Goal: Information Seeking & Learning: Learn about a topic

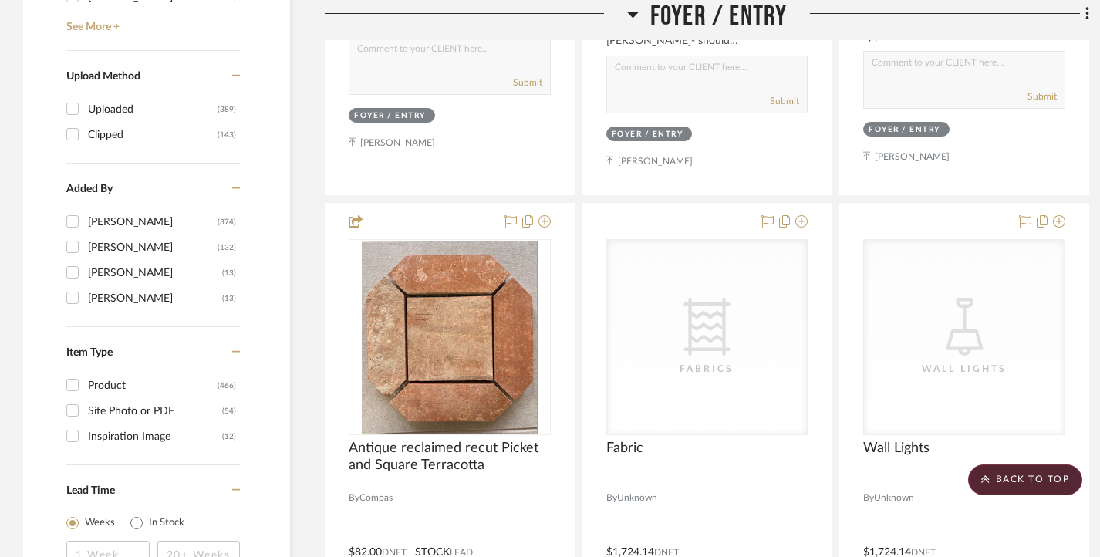
click at [509, 306] on img "0" at bounding box center [450, 337] width 176 height 193
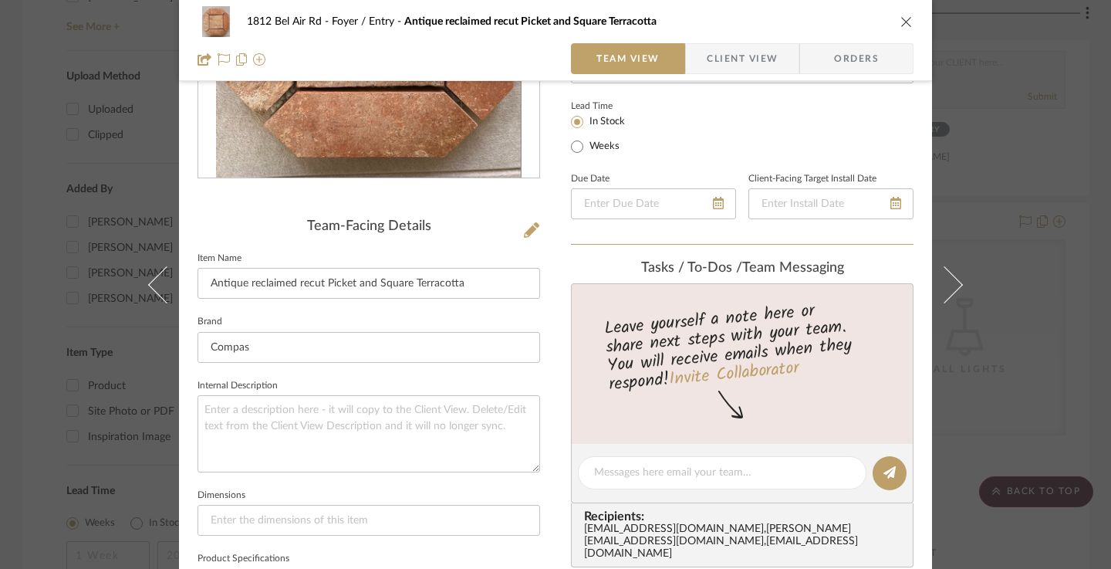
scroll to position [231, 0]
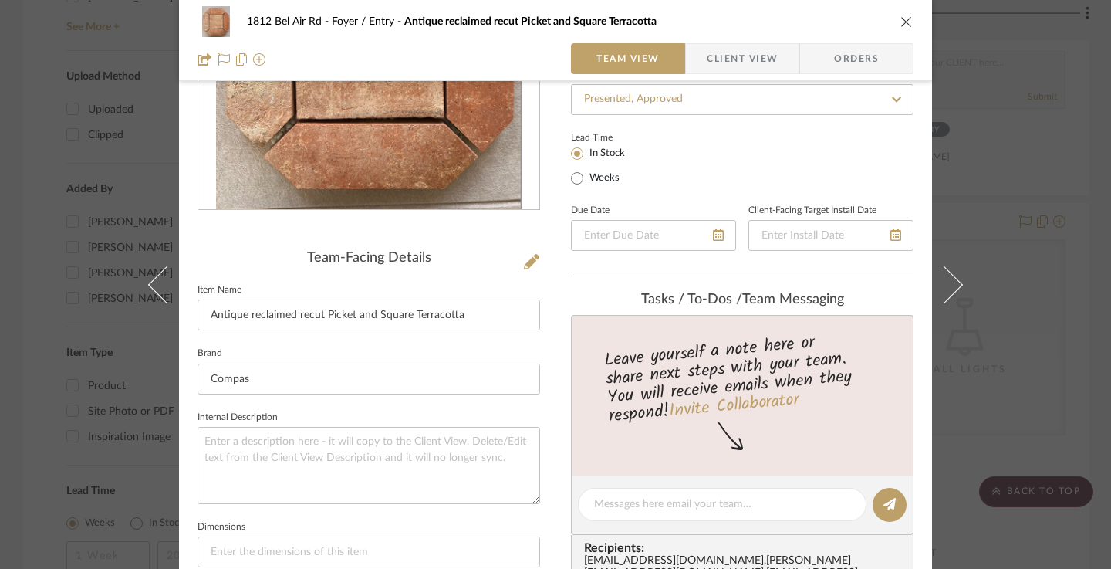
click at [26, 180] on div "1812 Bel Air Rd Foyer / Entry Antique reclaimed recut Picket and Square Terraco…" at bounding box center [555, 284] width 1111 height 569
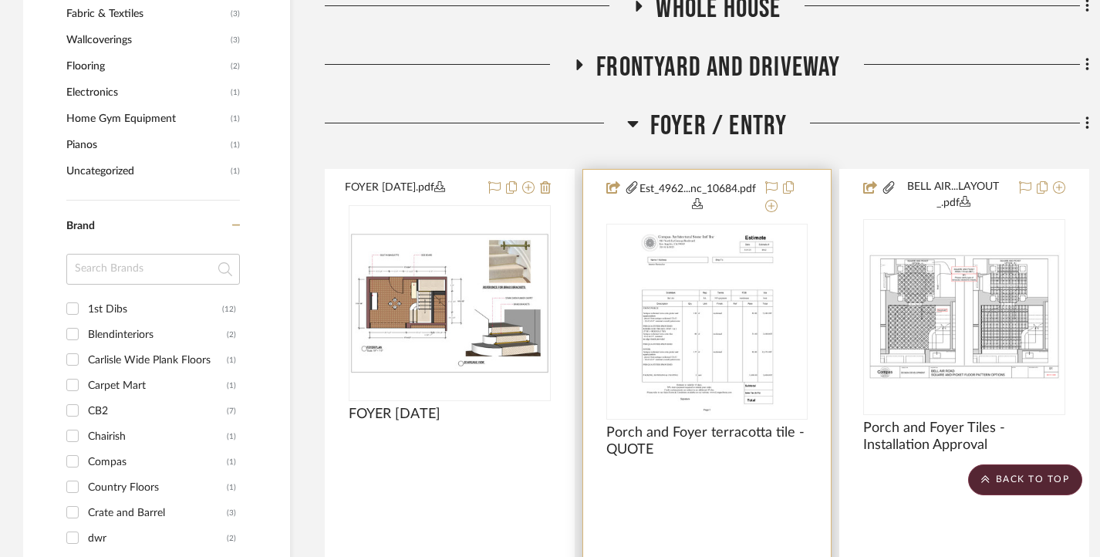
scroll to position [1851, 0]
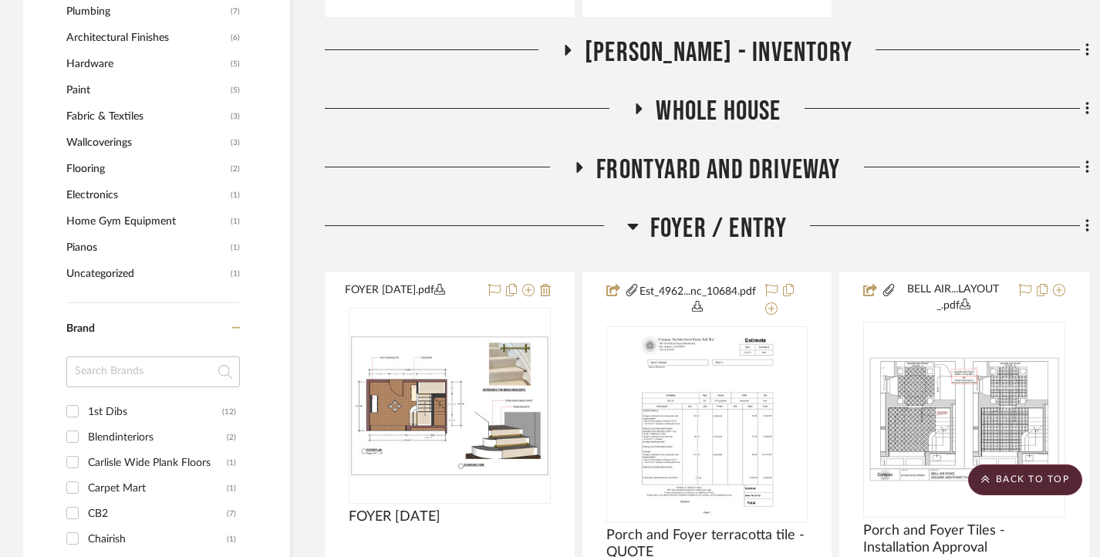
click at [633, 224] on icon at bounding box center [633, 226] width 12 height 19
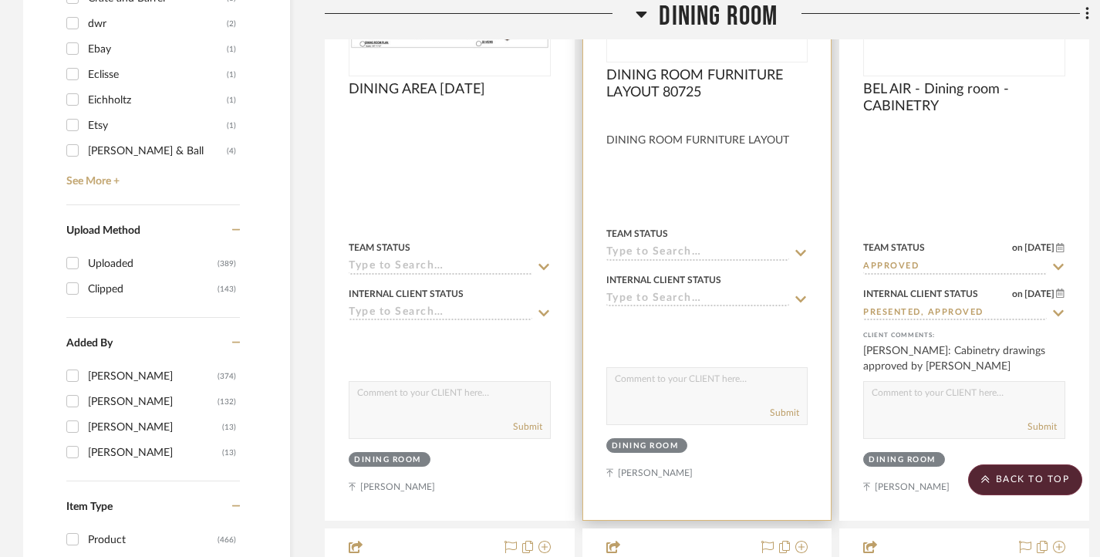
scroll to position [2237, 0]
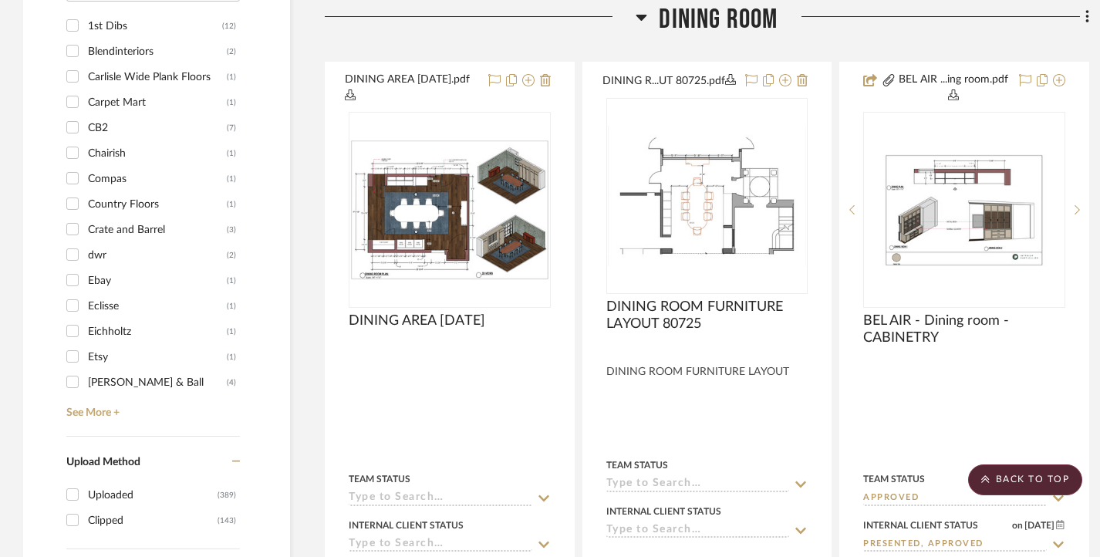
click at [638, 12] on icon at bounding box center [642, 17] width 12 height 19
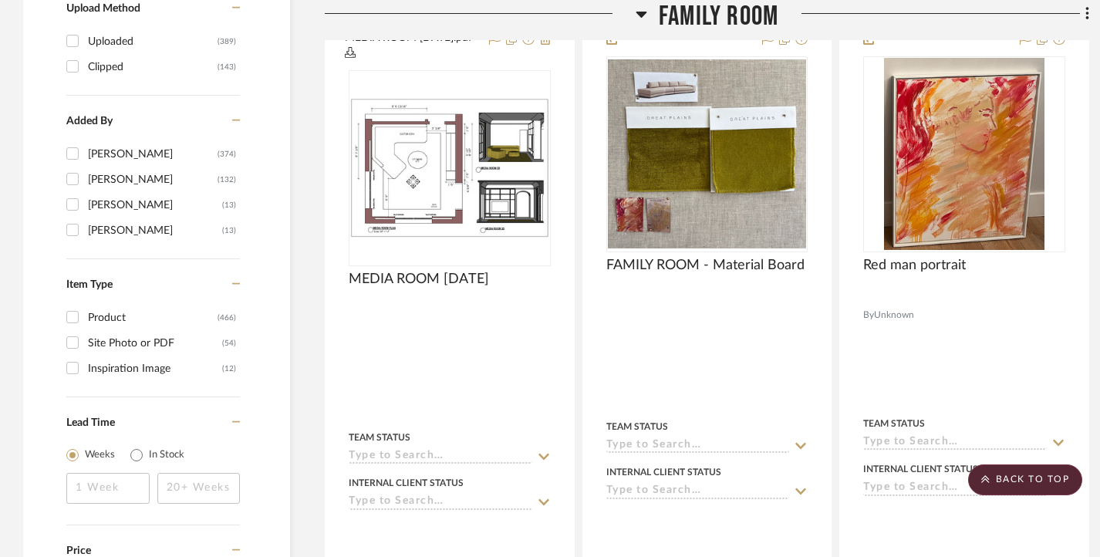
scroll to position [2546, 0]
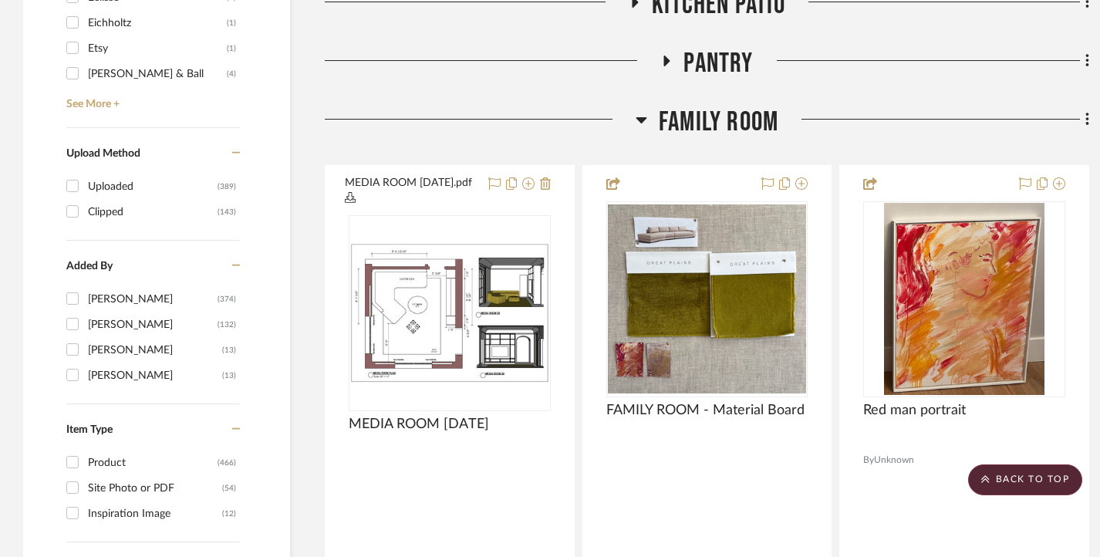
click at [648, 122] on h3 "Family Room" at bounding box center [707, 122] width 143 height 33
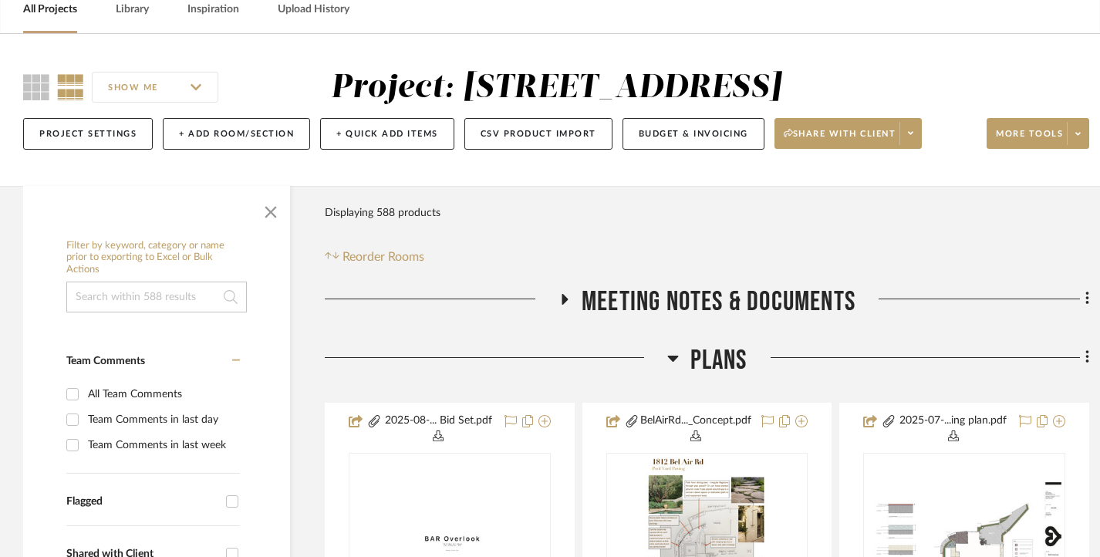
scroll to position [231, 0]
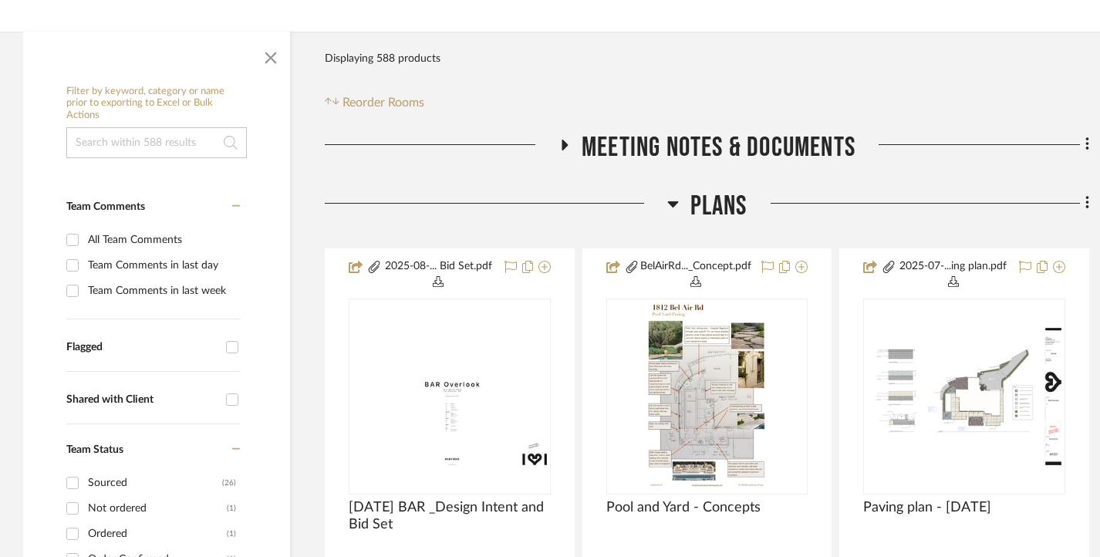
click at [670, 210] on icon at bounding box center [673, 203] width 12 height 19
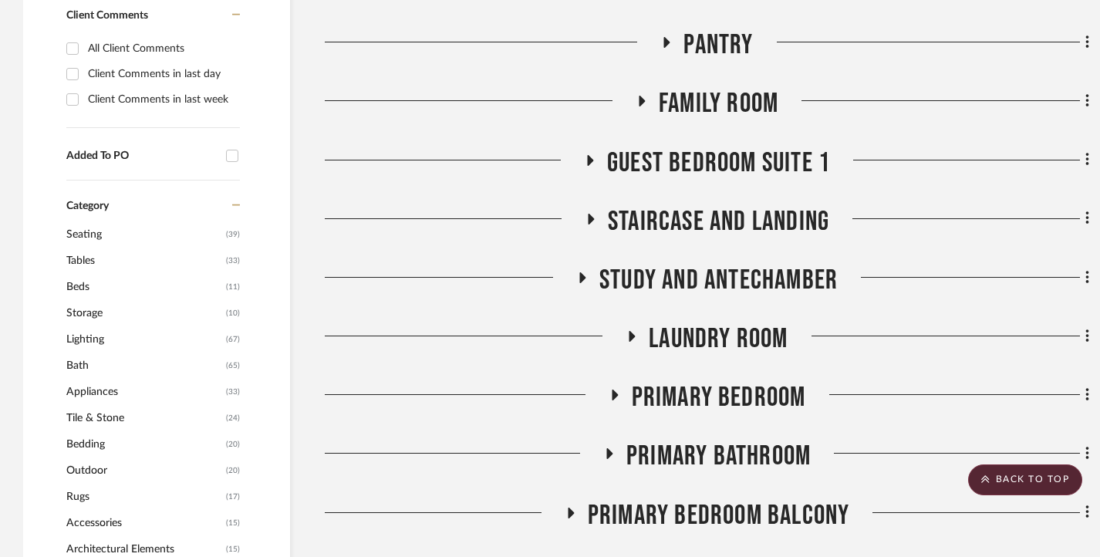
scroll to position [1157, 0]
click at [585, 161] on icon at bounding box center [589, 160] width 19 height 12
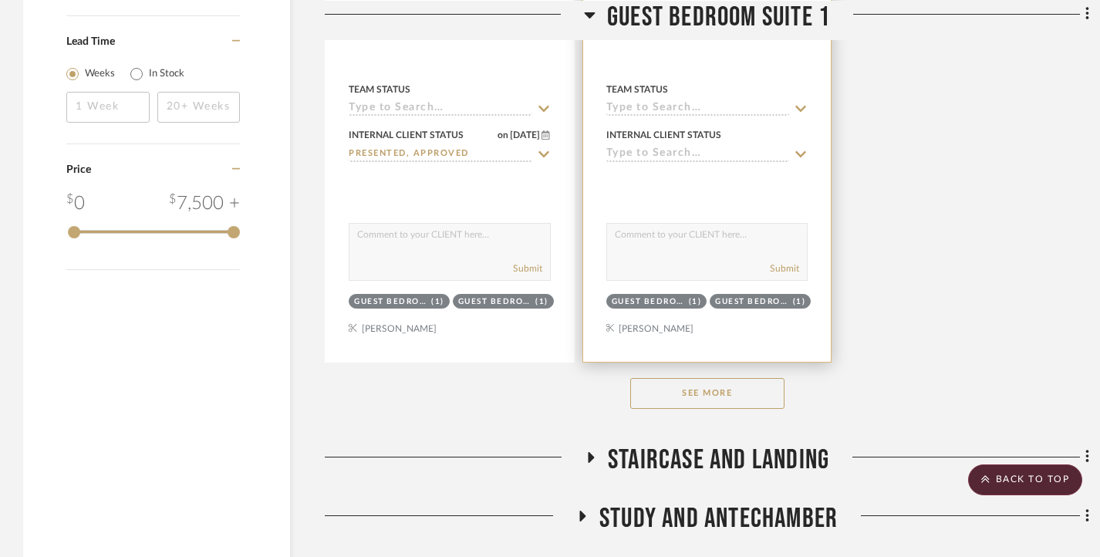
scroll to position [3163, 0]
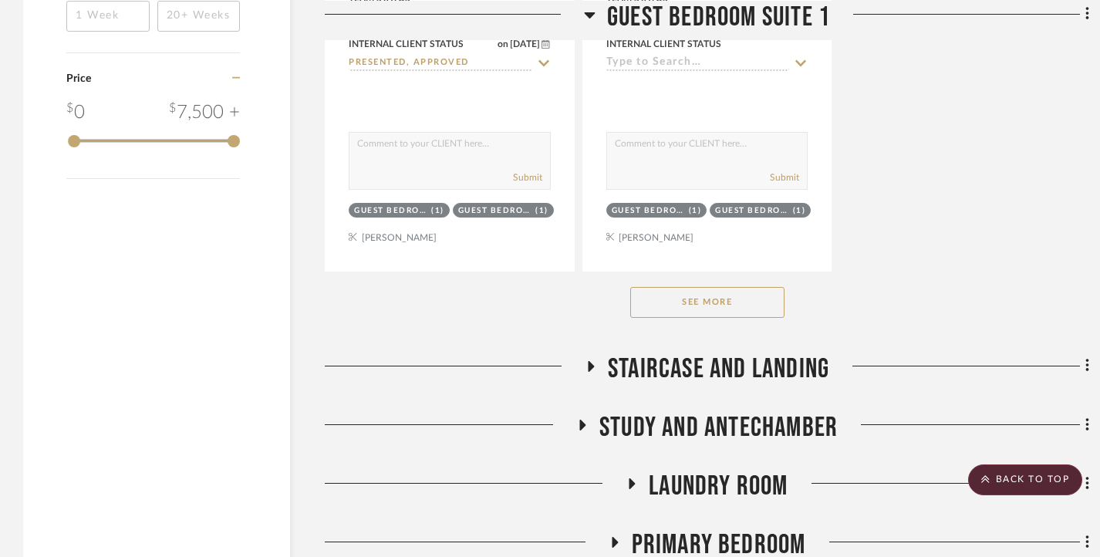
click at [743, 302] on button "See More" at bounding box center [707, 302] width 154 height 31
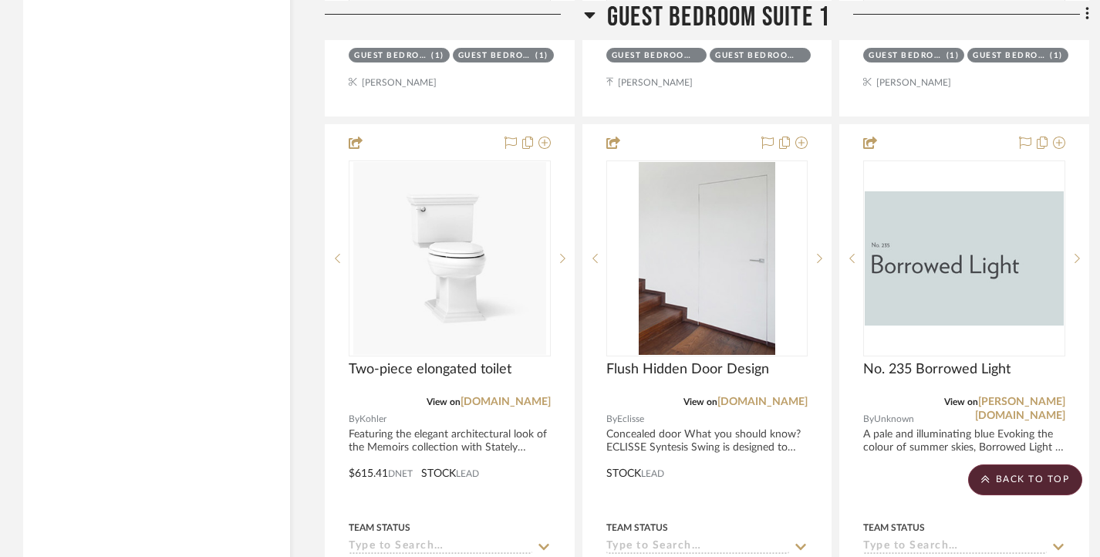
scroll to position [4011, 0]
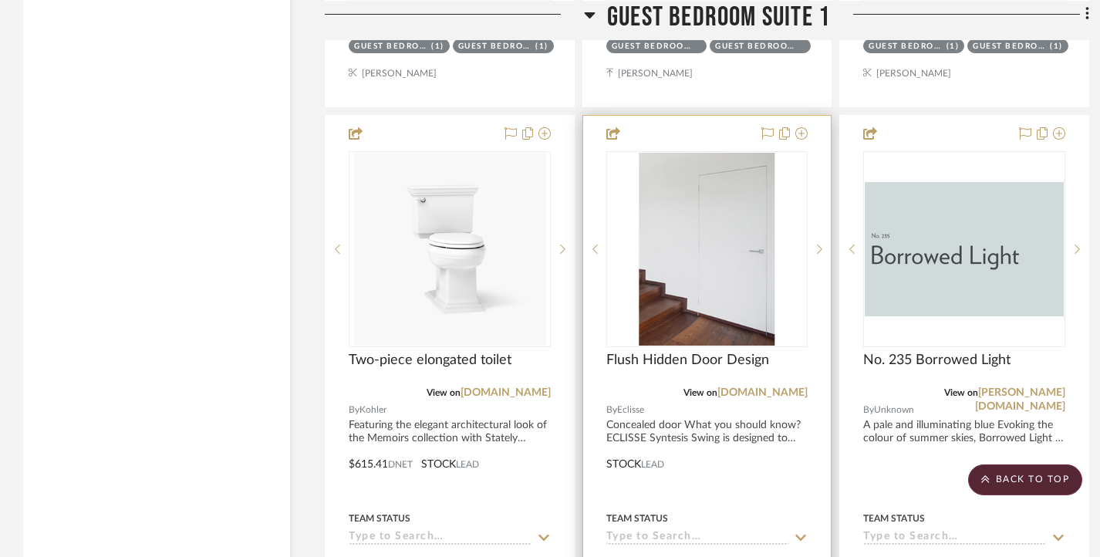
click at [723, 252] on img "0" at bounding box center [707, 249] width 136 height 193
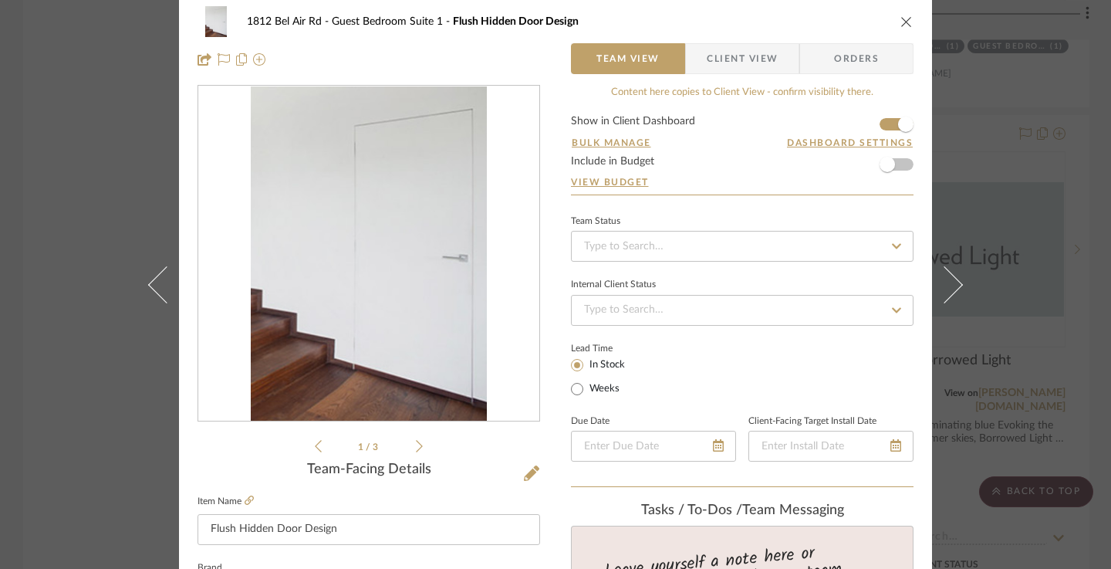
scroll to position [0, 0]
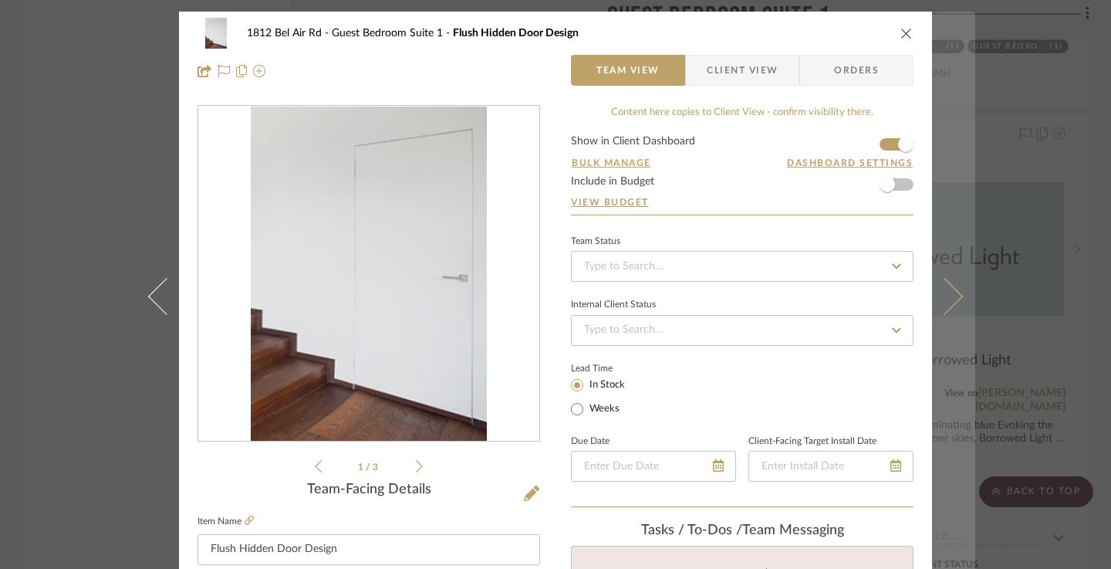
click at [949, 292] on icon at bounding box center [944, 295] width 37 height 37
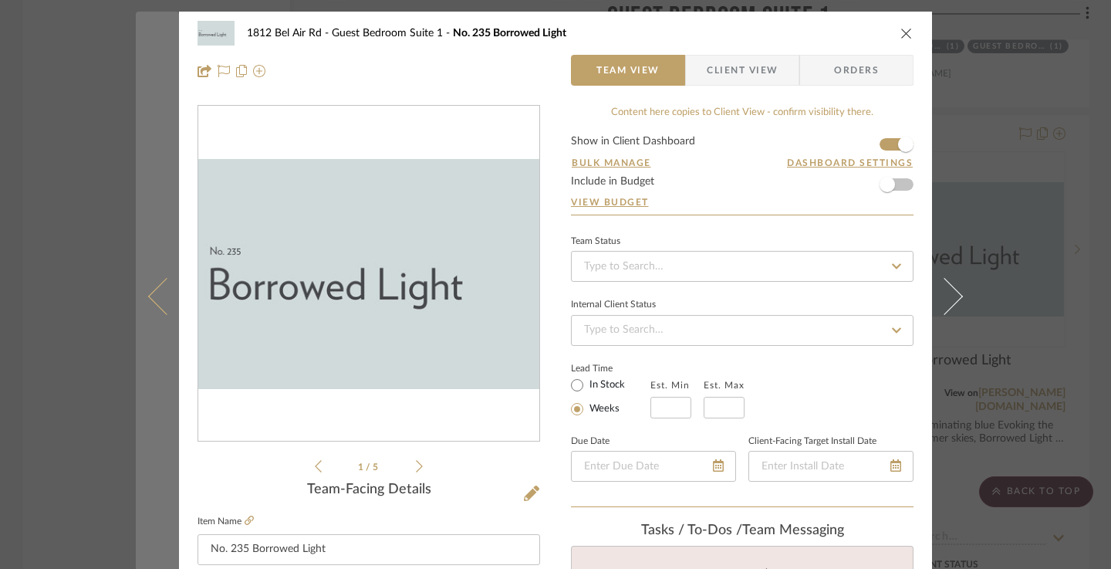
click at [150, 291] on icon at bounding box center [166, 295] width 37 height 37
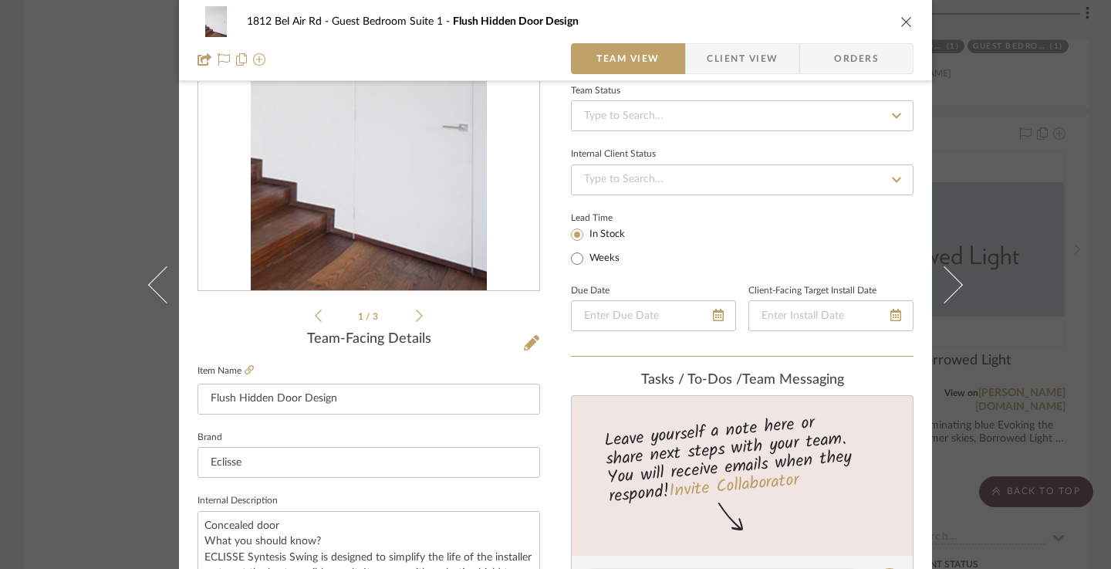
scroll to position [157, 0]
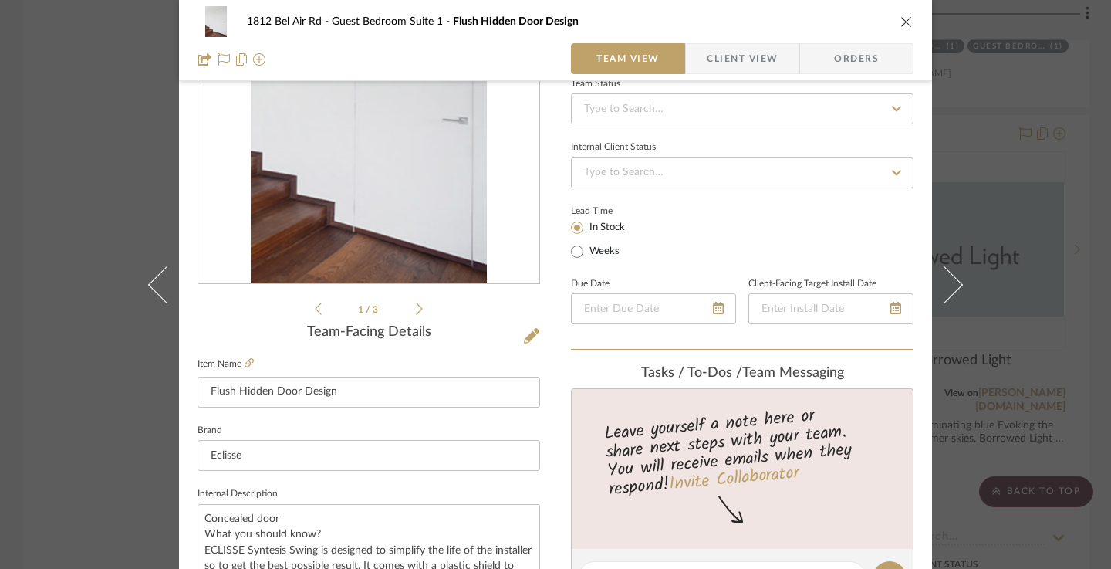
click at [57, 167] on div "1812 Bel Air Rd Guest Bedroom Suite 1 Flush Hidden Door Design Team View Client…" at bounding box center [555, 284] width 1111 height 569
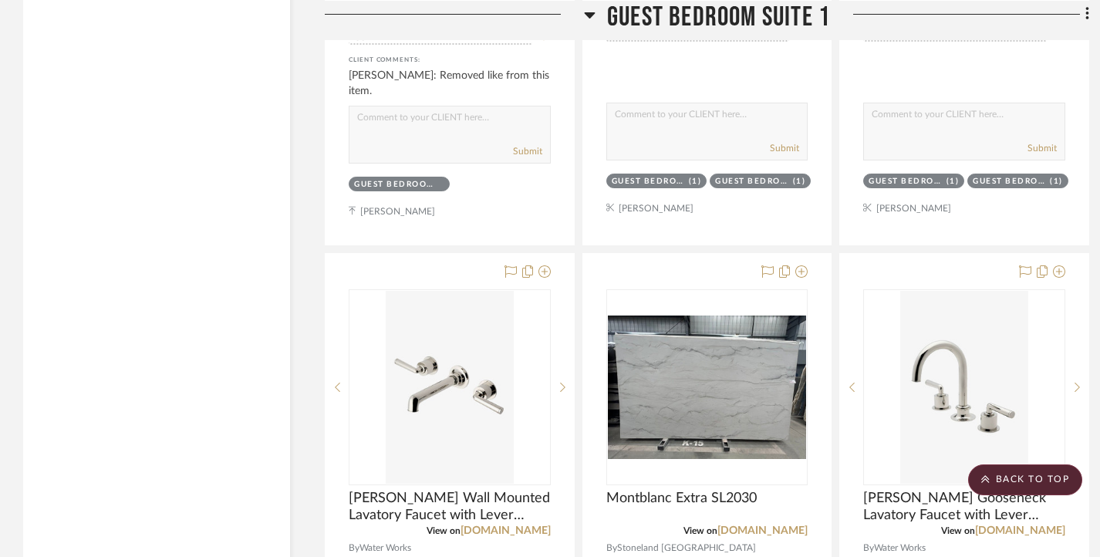
scroll to position [11648, 0]
click at [596, 18] on h3 "Guest Bedroom Suite 1" at bounding box center [707, 16] width 246 height 33
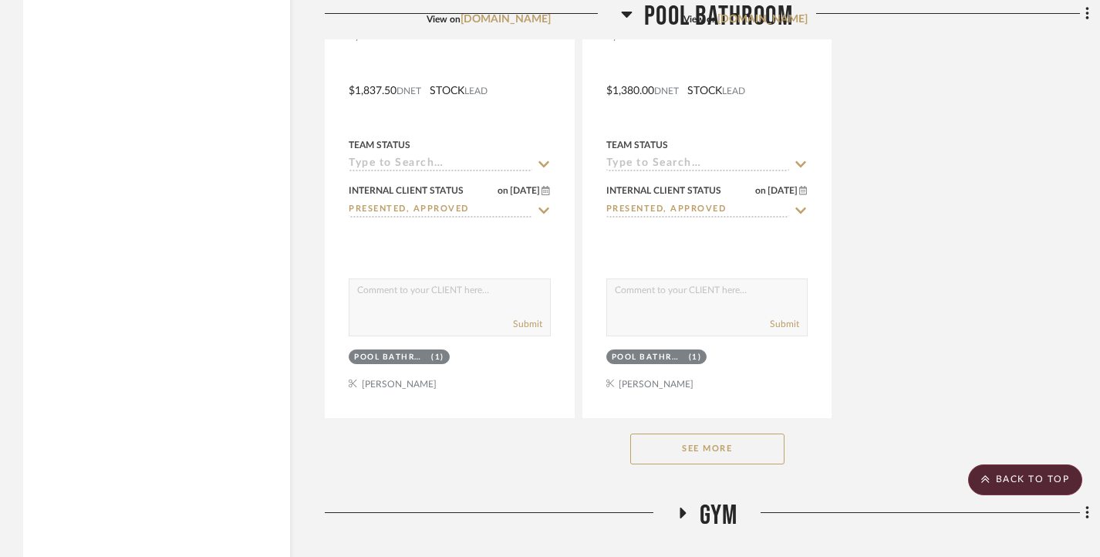
scroll to position [6092, 0]
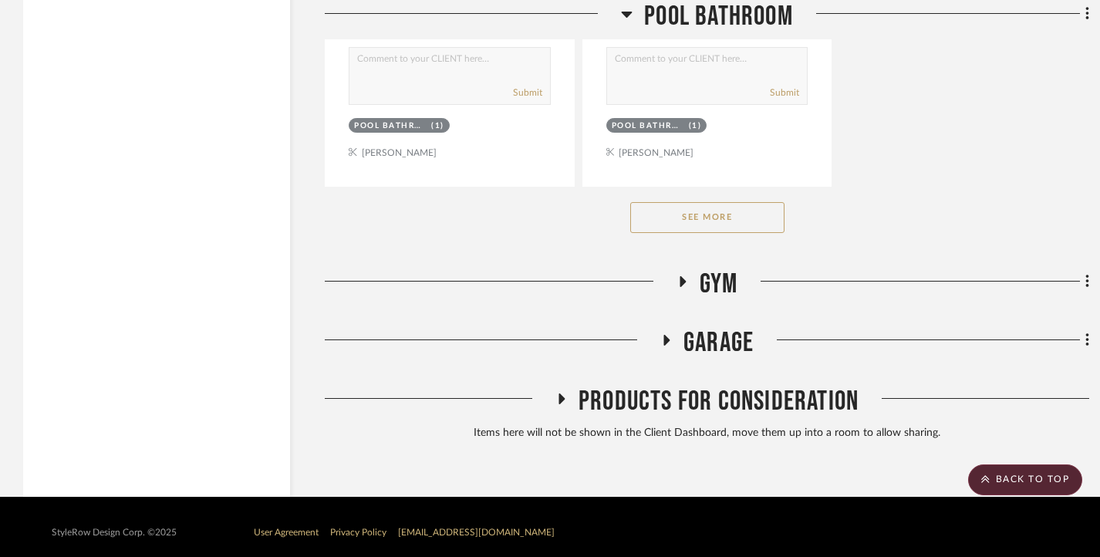
click at [727, 221] on button "See More" at bounding box center [707, 217] width 154 height 31
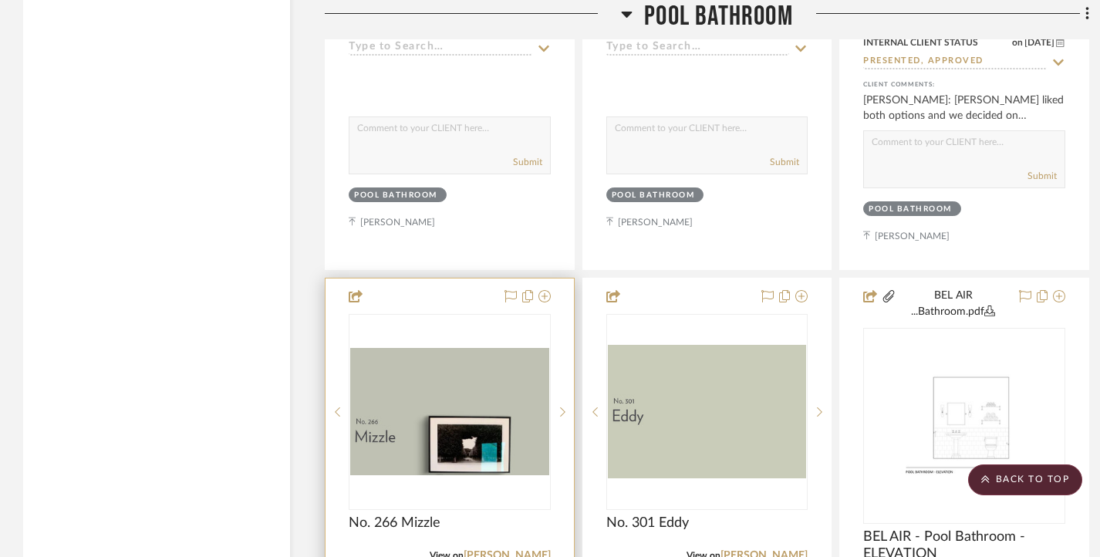
scroll to position [4704, 0]
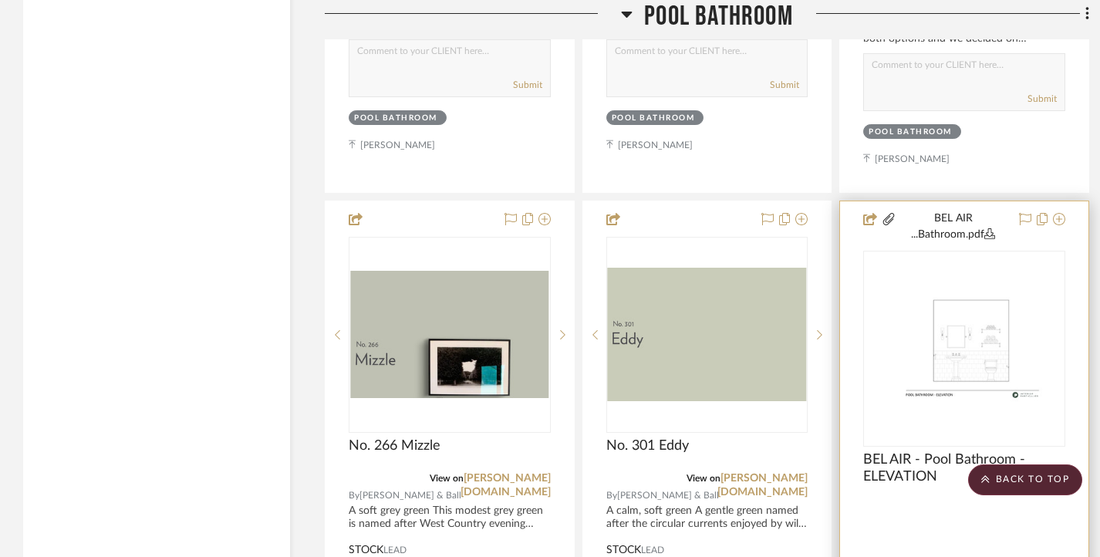
click at [0, 0] on img at bounding box center [0, 0] width 0 height 0
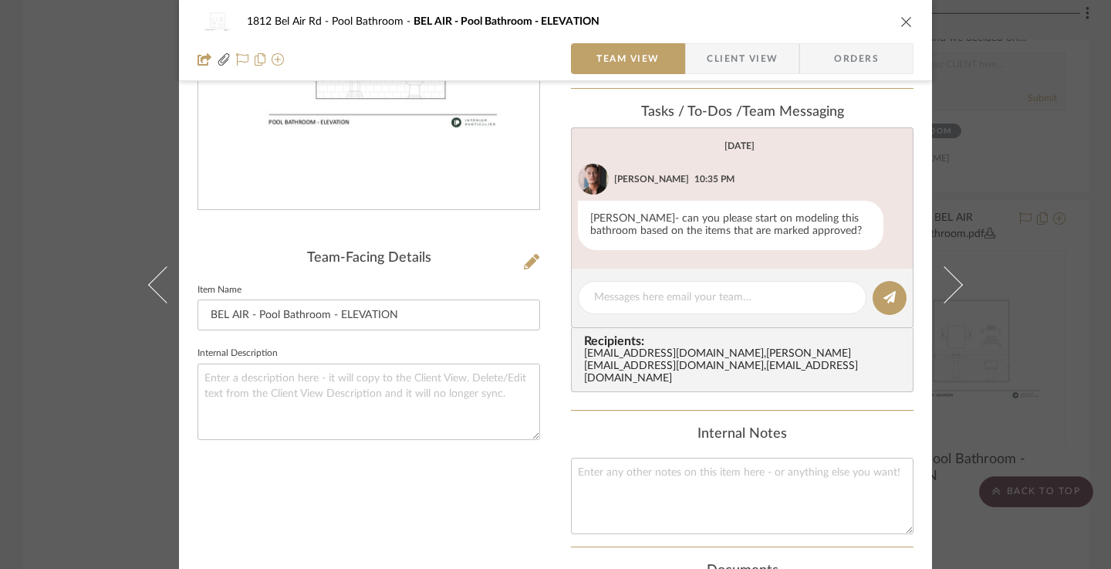
scroll to position [0, 0]
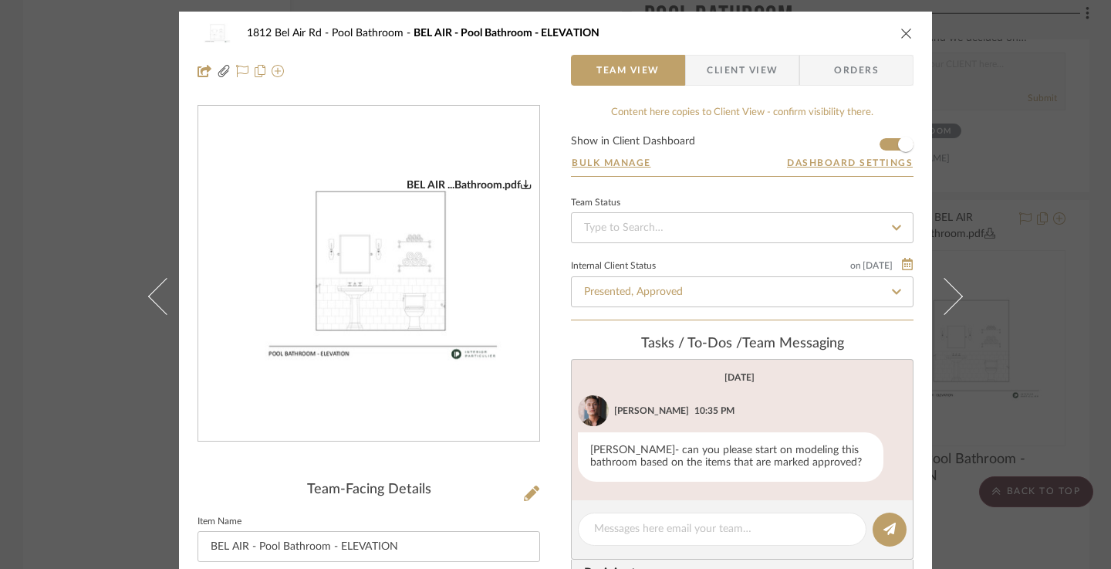
click at [18, 198] on div "1812 Bel Air Rd Pool Bathroom BEL AIR - Pool Bathroom - ELEVATION Team View Cli…" at bounding box center [555, 284] width 1111 height 569
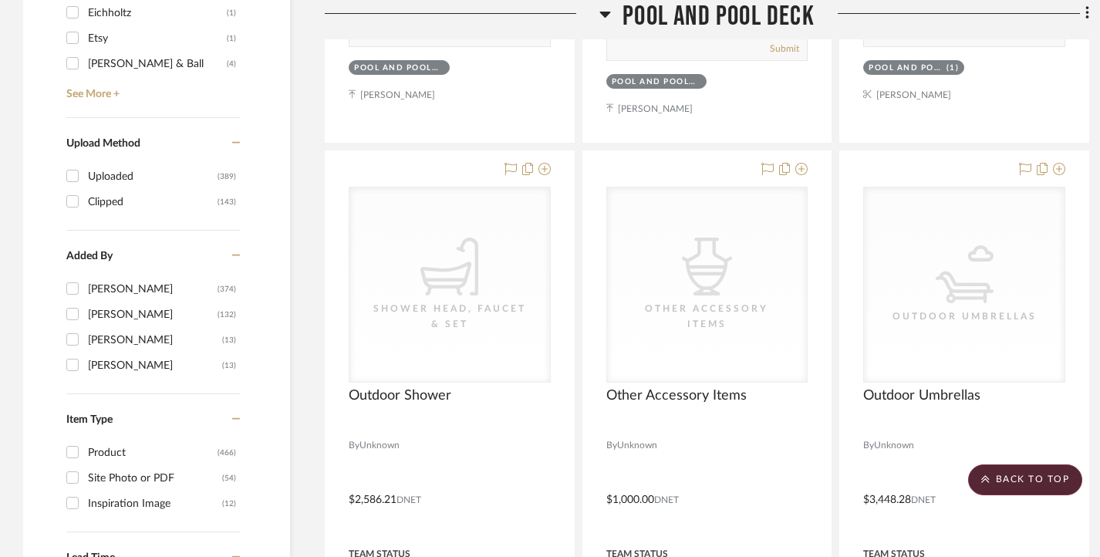
scroll to position [2544, 0]
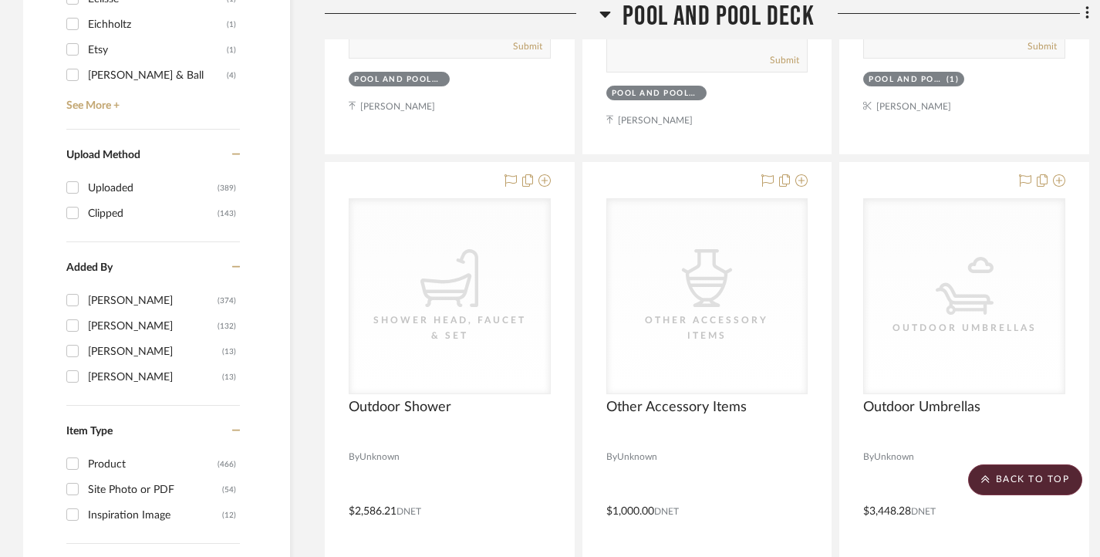
click at [603, 8] on icon at bounding box center [605, 14] width 12 height 19
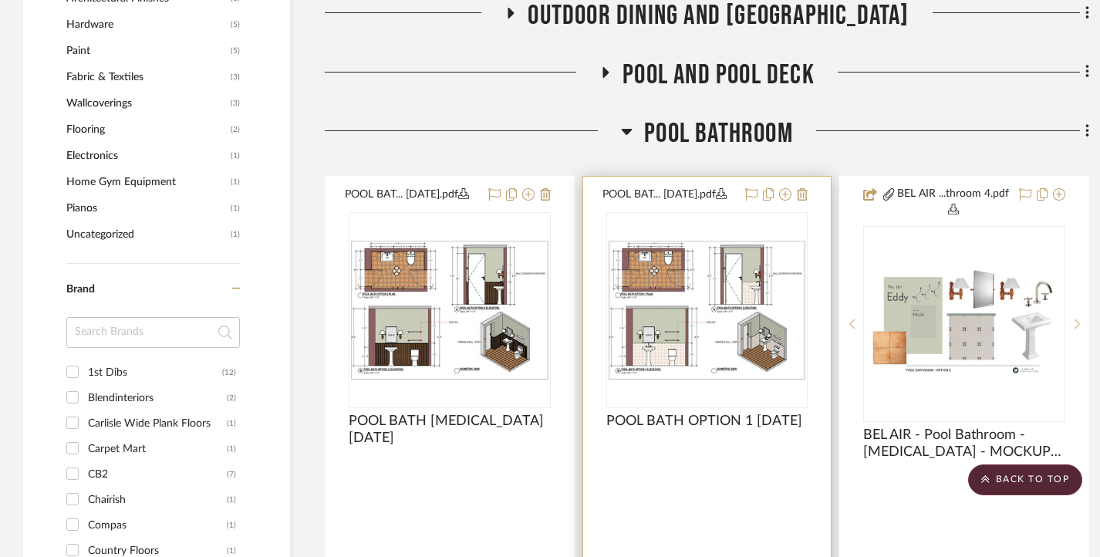
scroll to position [1850, 0]
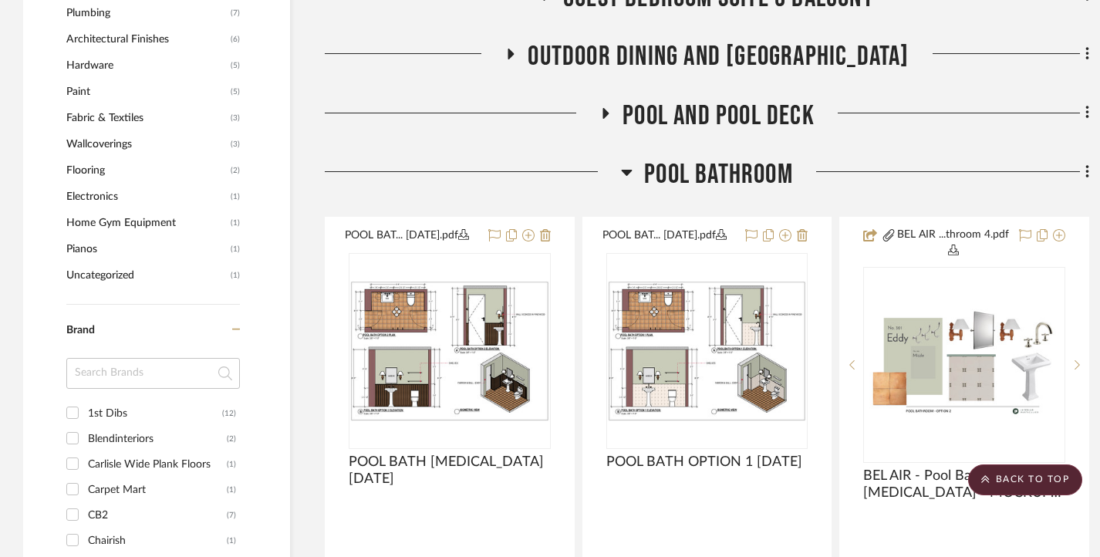
click at [629, 170] on icon at bounding box center [627, 173] width 11 height 6
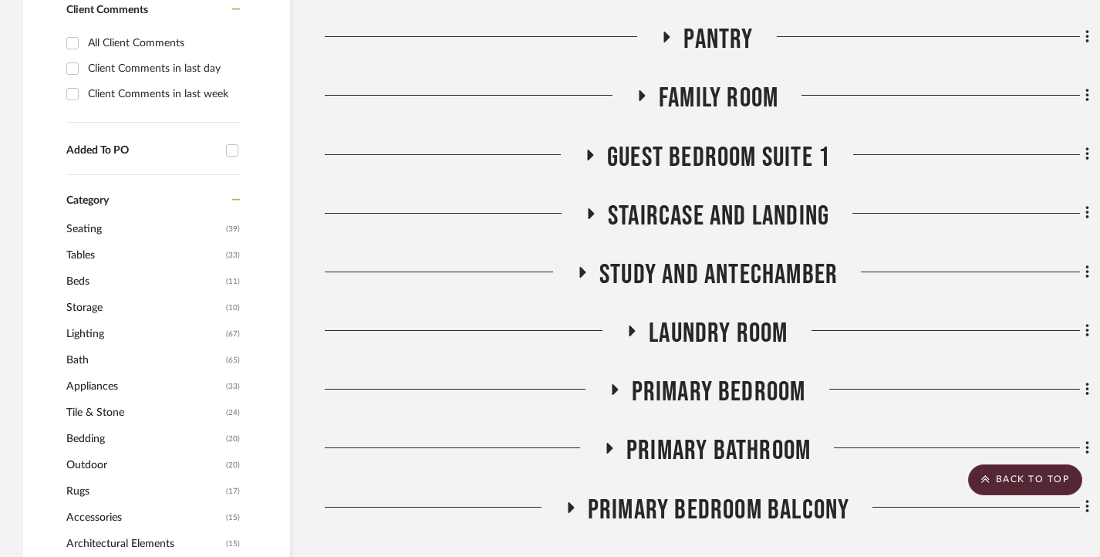
scroll to position [1078, 0]
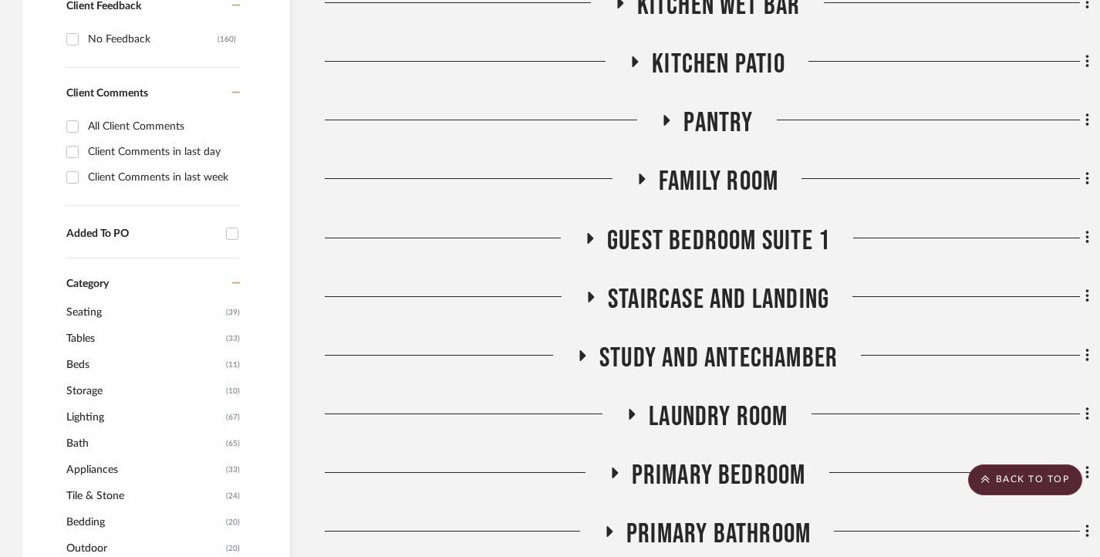
click at [589, 237] on icon at bounding box center [590, 238] width 6 height 11
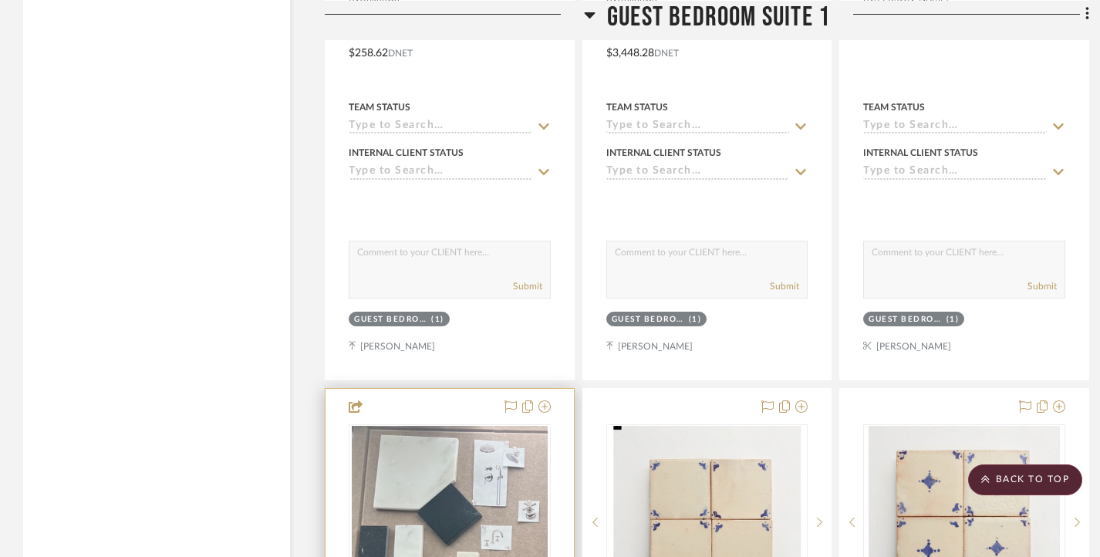
scroll to position [10489, 0]
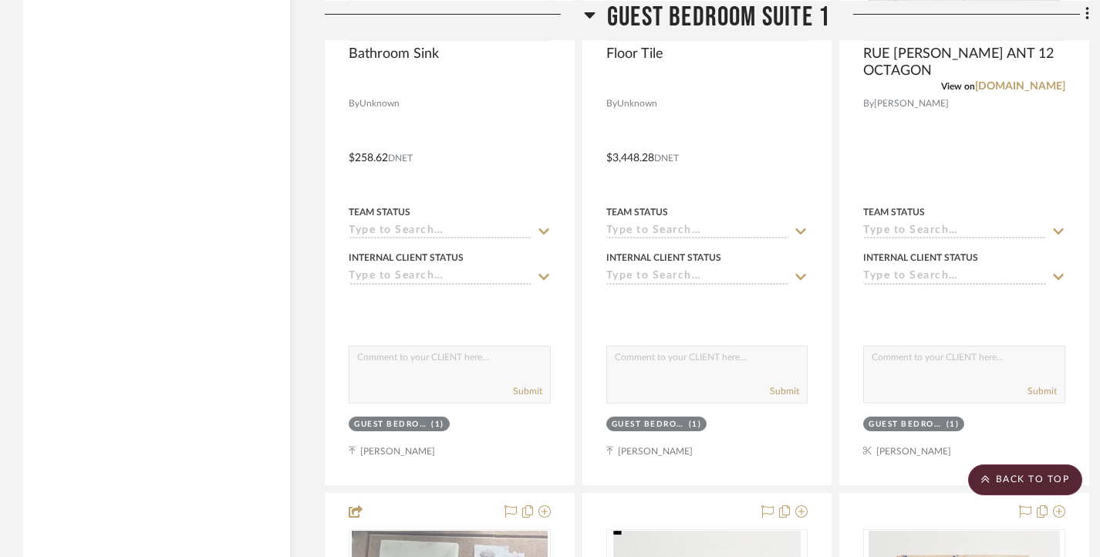
click at [590, 14] on icon at bounding box center [589, 15] width 11 height 6
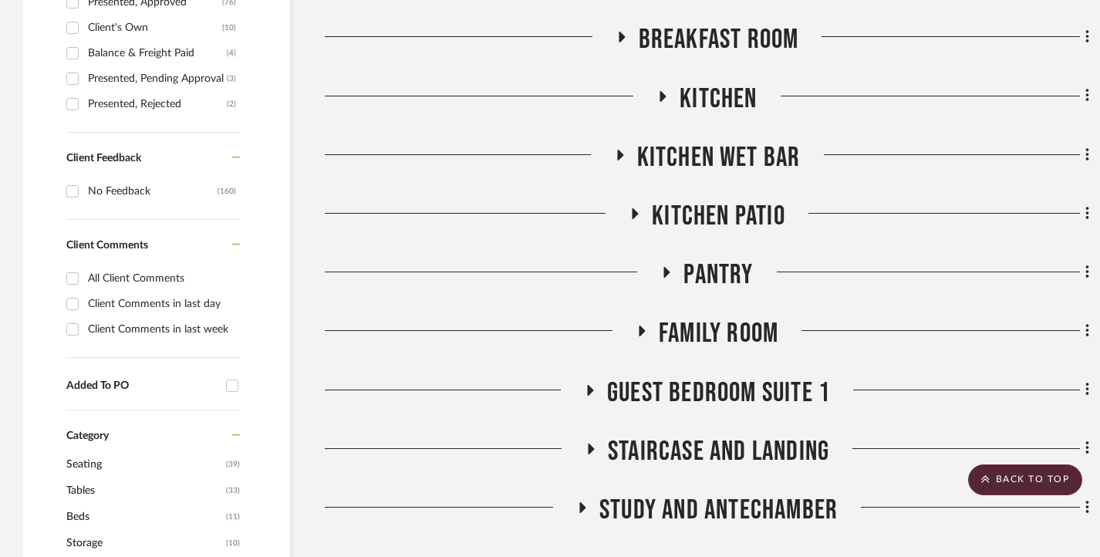
scroll to position [1004, 0]
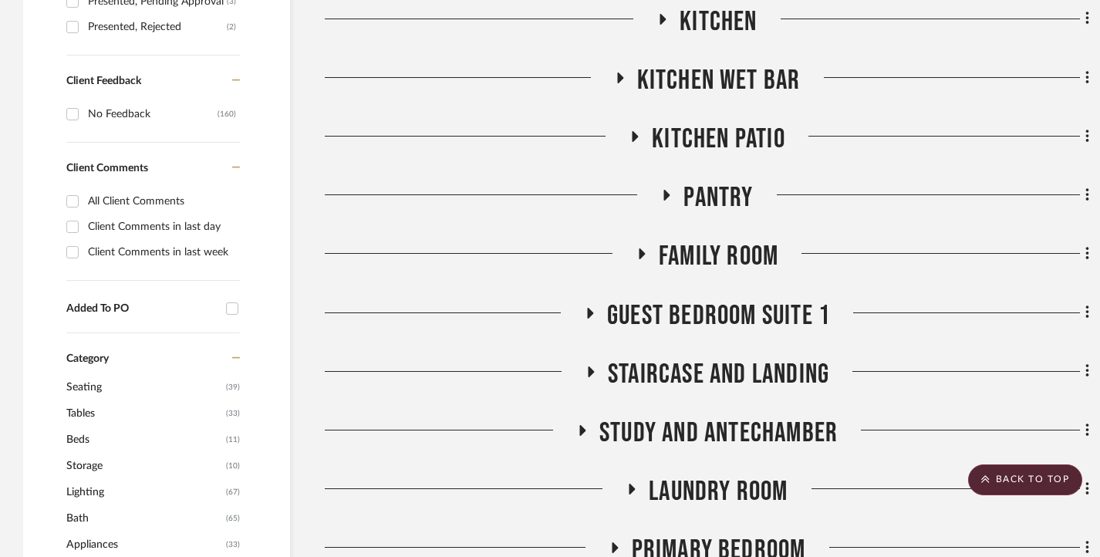
click at [599, 312] on h3 "Guest Bedroom Suite 1" at bounding box center [707, 315] width 246 height 33
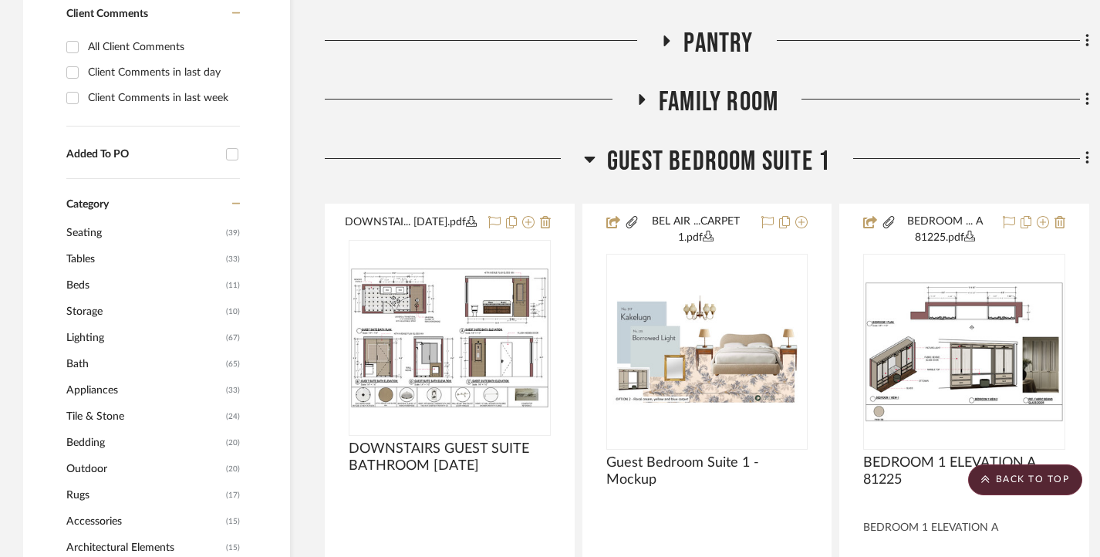
scroll to position [926, 0]
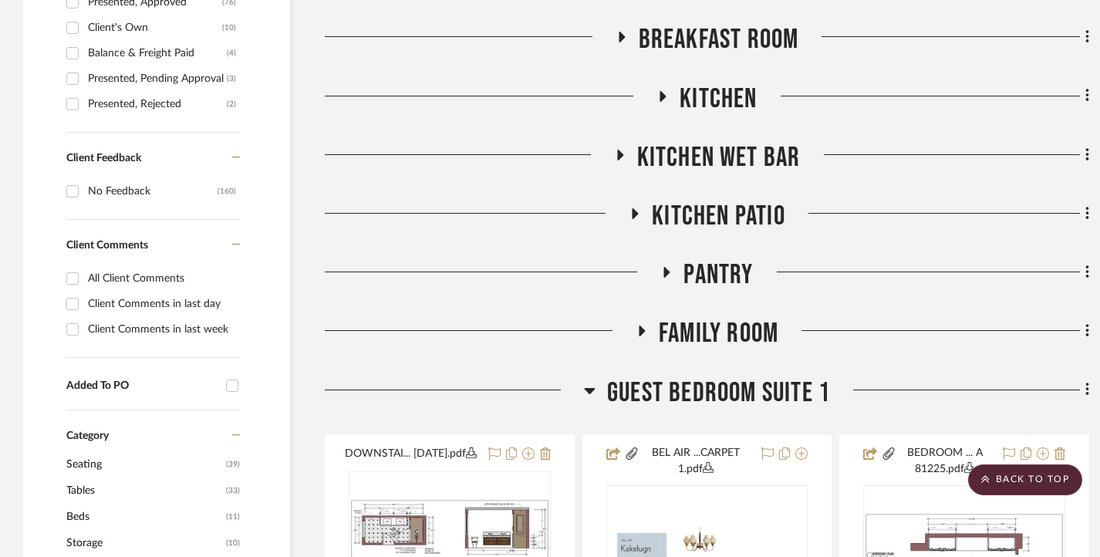
click at [593, 390] on icon at bounding box center [590, 390] width 12 height 19
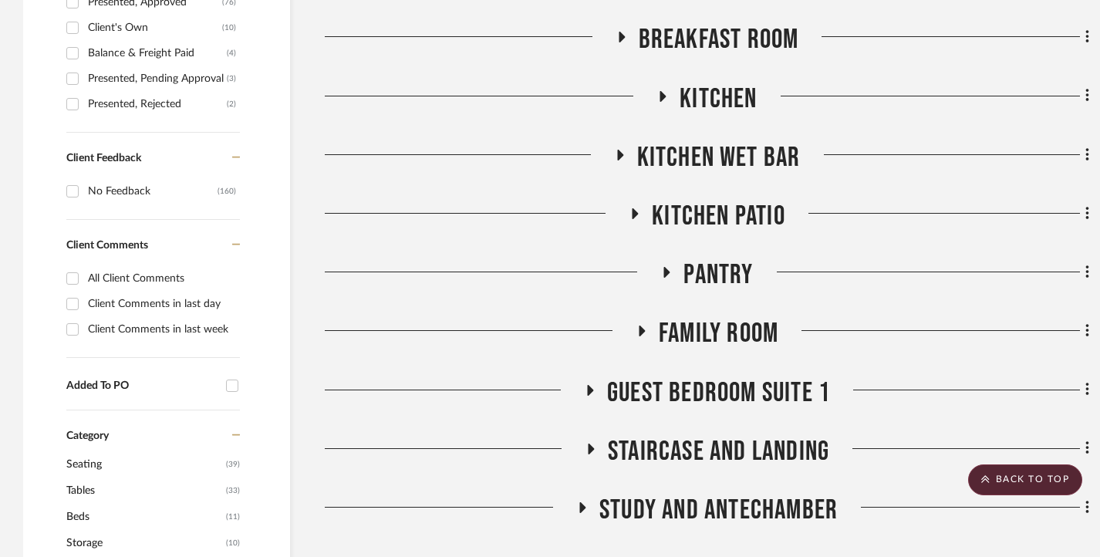
click at [588, 391] on icon at bounding box center [590, 390] width 6 height 11
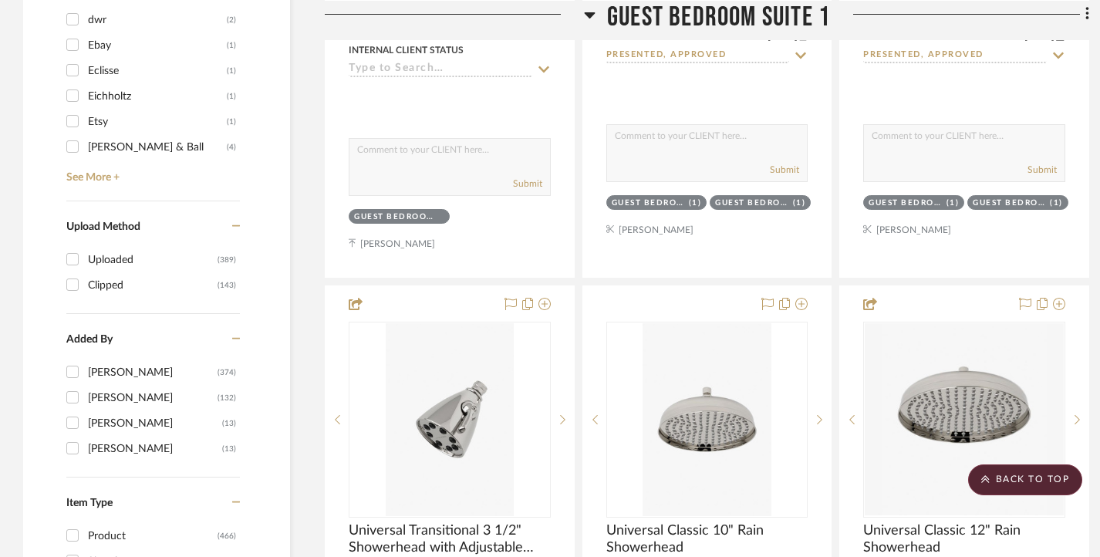
scroll to position [2469, 0]
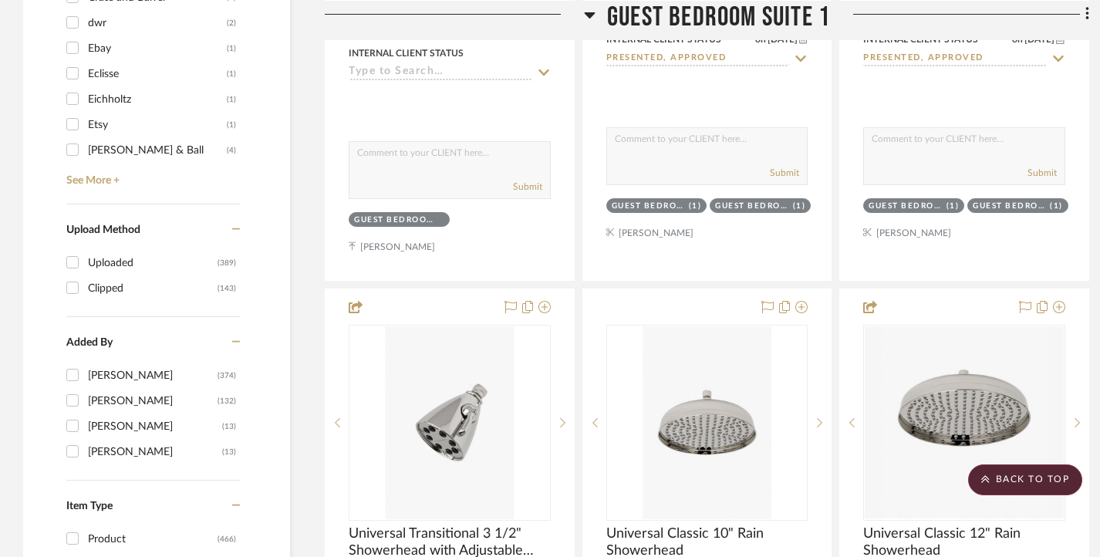
click at [588, 12] on icon at bounding box center [589, 15] width 11 height 6
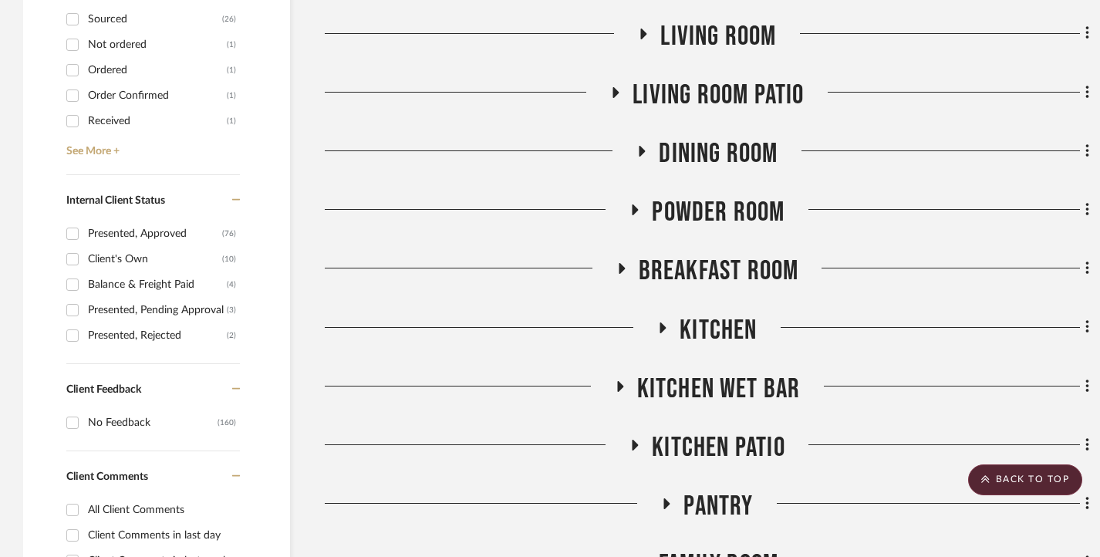
scroll to position [541, 0]
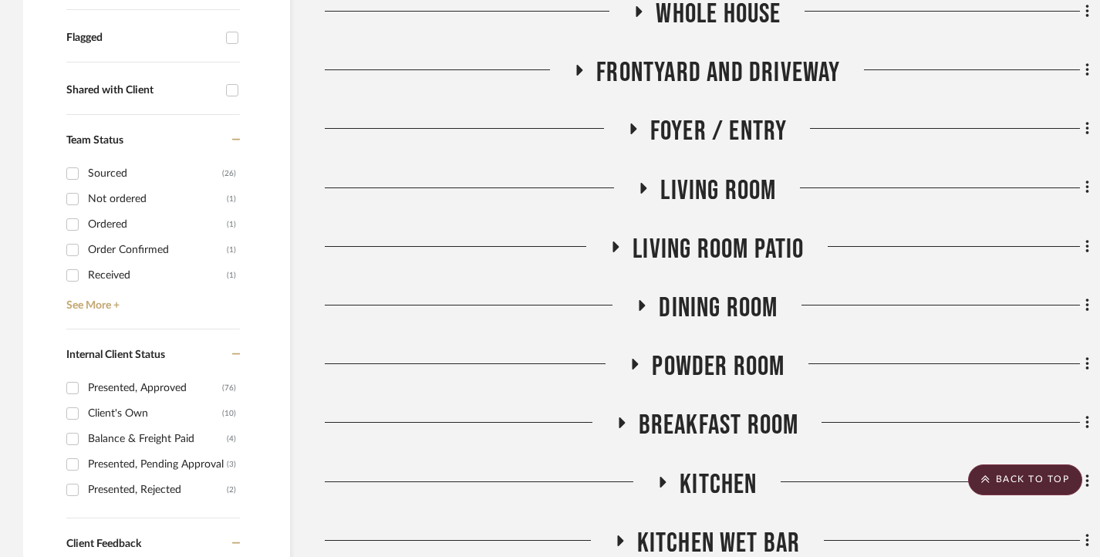
click at [652, 302] on h3 "Dining Room" at bounding box center [707, 308] width 142 height 33
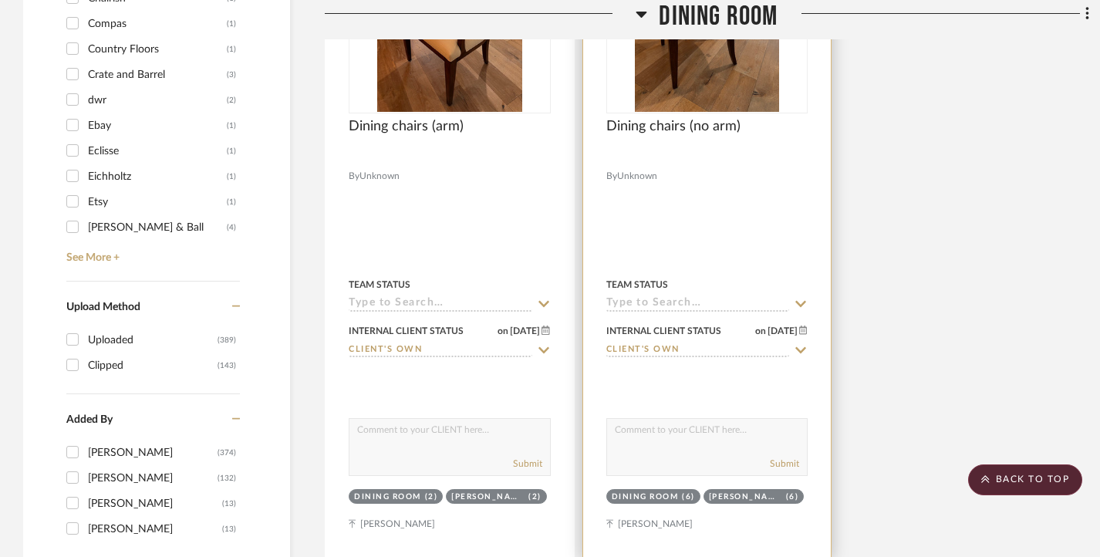
scroll to position [2623, 0]
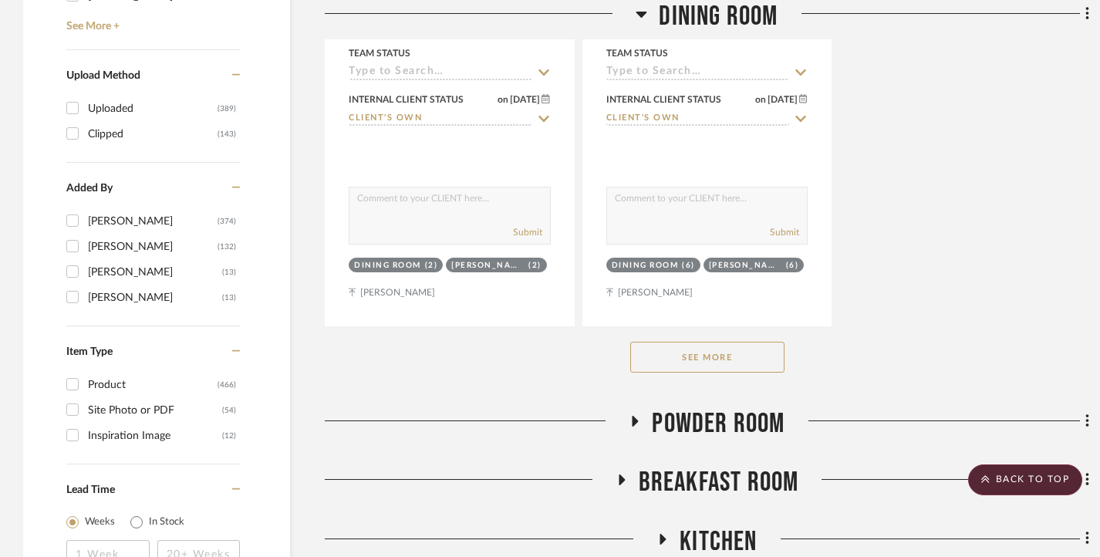
click at [703, 353] on button "See More" at bounding box center [707, 357] width 154 height 31
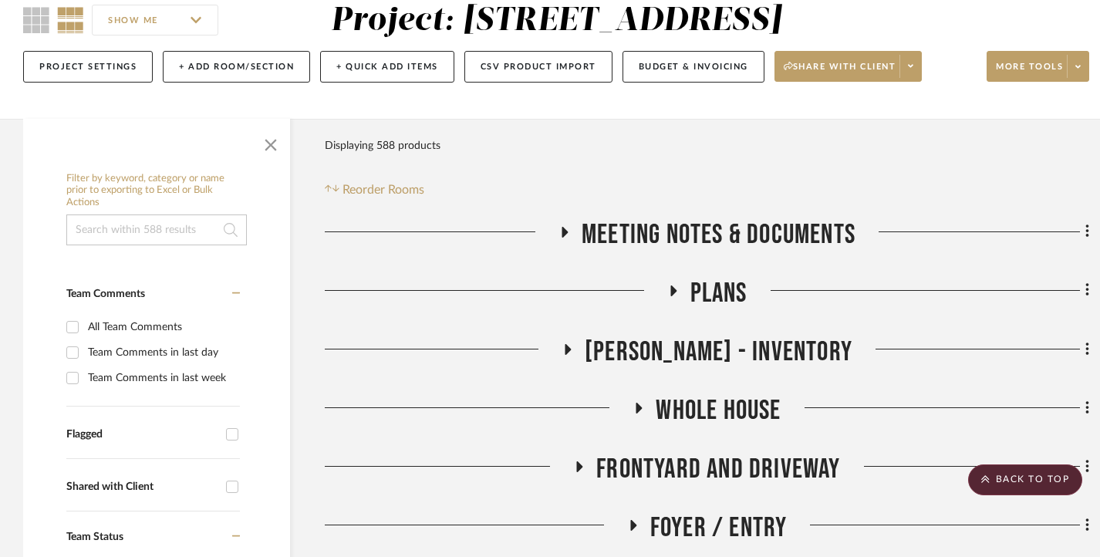
scroll to position [0, 0]
